Goal: Information Seeking & Learning: Learn about a topic

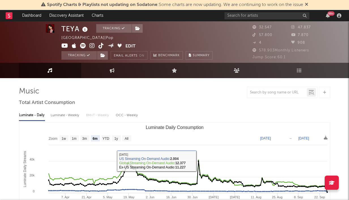
select select "6m"
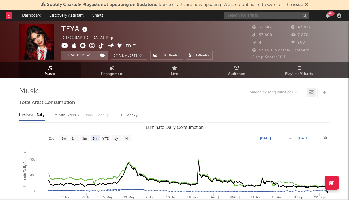
click at [257, 12] on input "text" at bounding box center [267, 15] width 85 height 7
click at [251, 18] on input "losin" at bounding box center [267, 15] width 85 height 7
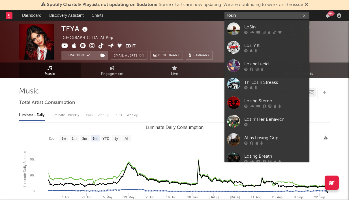
type input "losin"
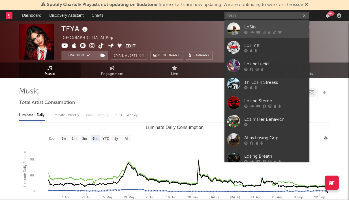
click at [251, 32] on icon at bounding box center [252, 31] width 4 height 3
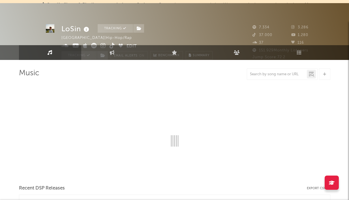
select select "6m"
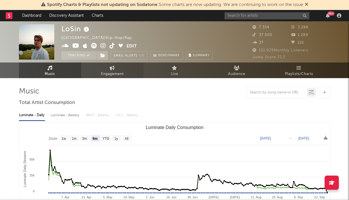
click at [106, 73] on span "Engagement" at bounding box center [112, 74] width 23 height 7
select select "1w"
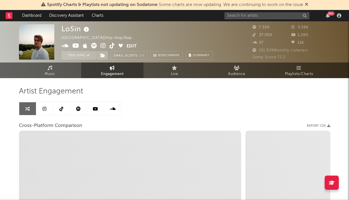
select select "1m"
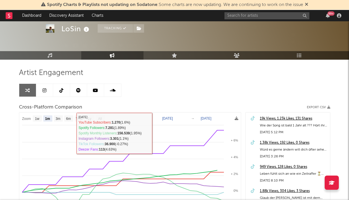
scroll to position [24, 0]
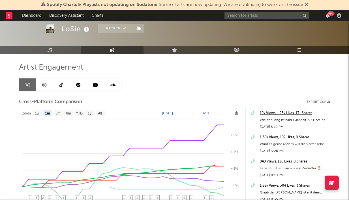
click at [48, 84] on link at bounding box center [44, 84] width 17 height 13
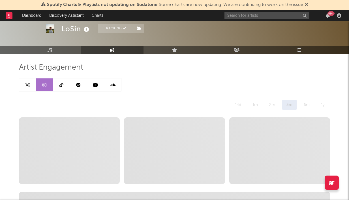
select select "6m"
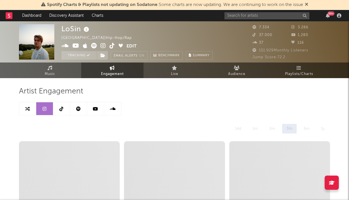
click at [63, 109] on icon at bounding box center [62, 108] width 4 height 5
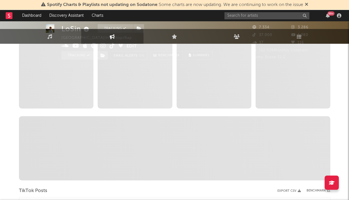
select select "6m"
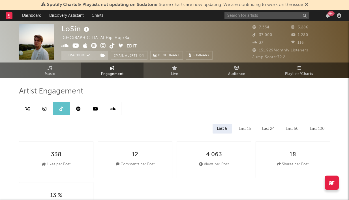
click at [80, 107] on icon at bounding box center [78, 108] width 5 height 5
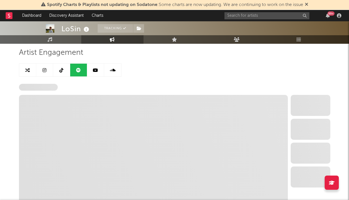
scroll to position [46, 0]
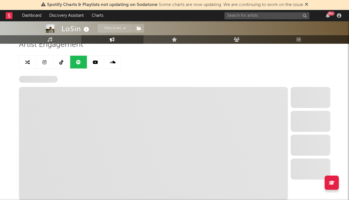
select select "6m"
select select "1w"
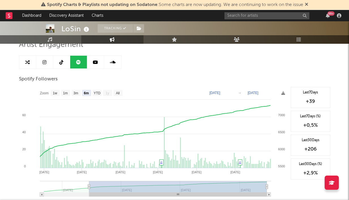
click at [96, 61] on icon at bounding box center [95, 62] width 5 height 5
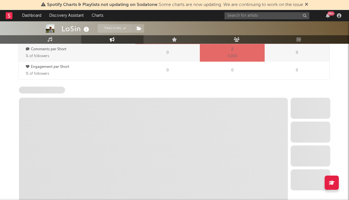
select select "6m"
